Goal: Task Accomplishment & Management: Use online tool/utility

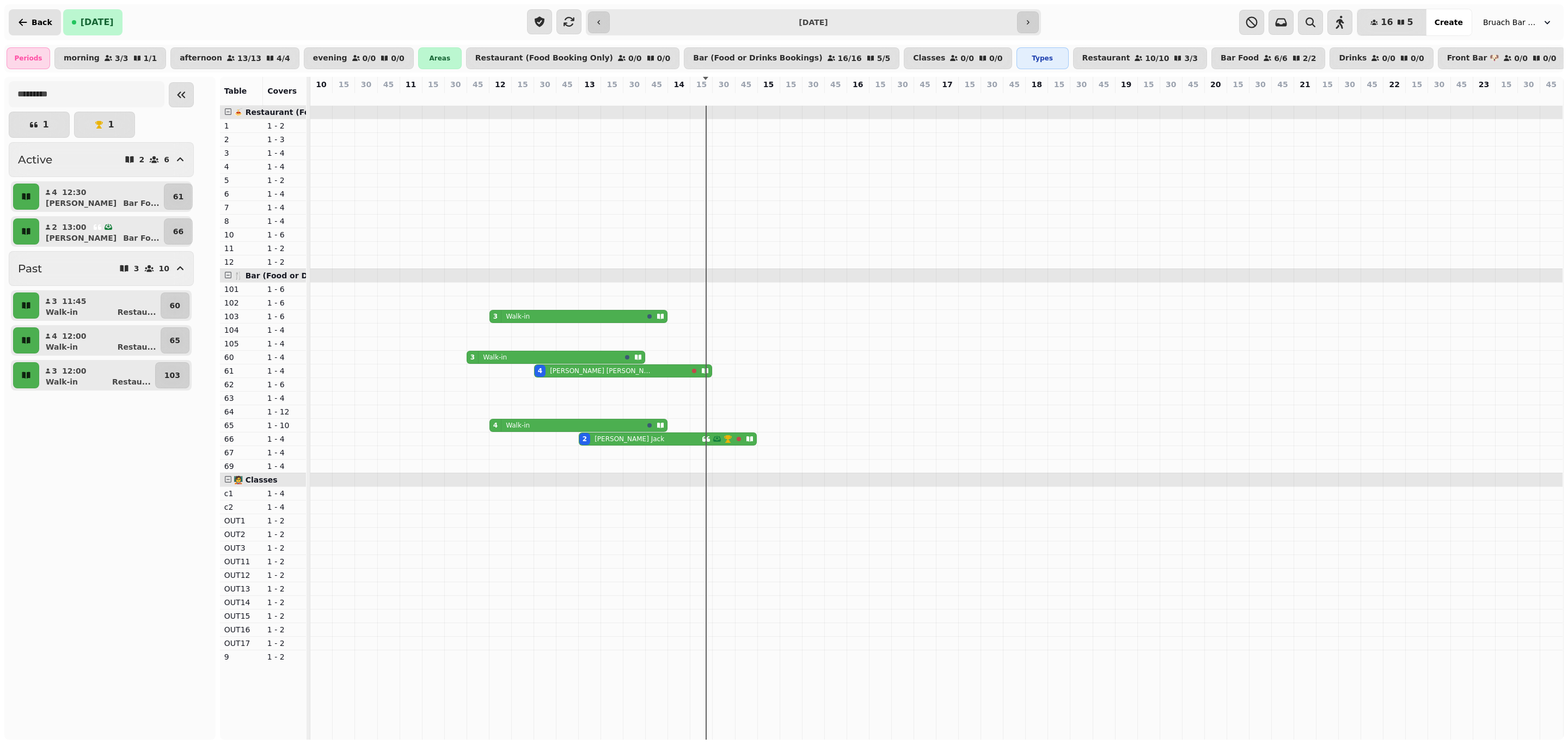
click at [40, 19] on span "Back" at bounding box center [41, 22] width 21 height 7
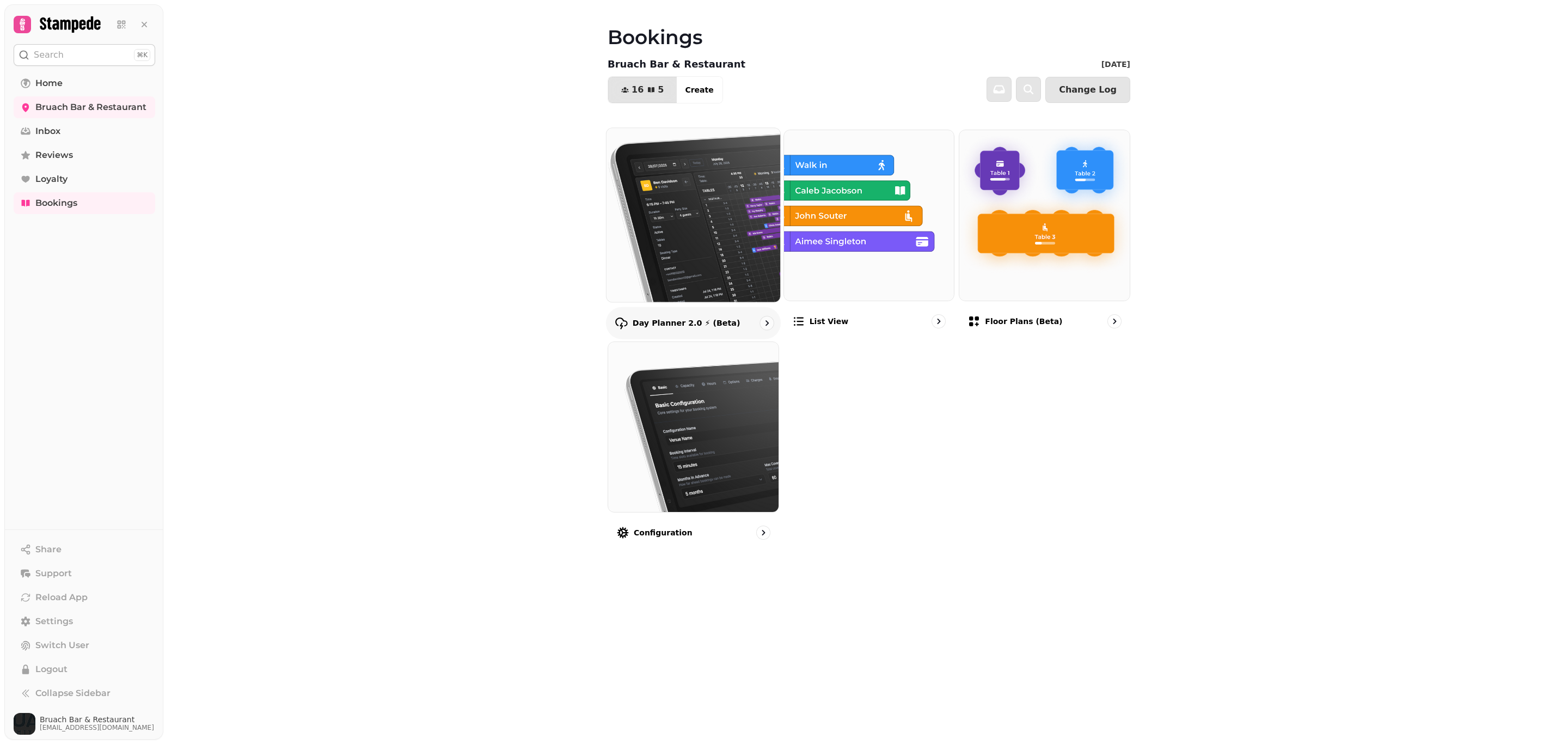
click at [766, 321] on icon "go to" at bounding box center [766, 323] width 11 height 11
